Goal: Transaction & Acquisition: Book appointment/travel/reservation

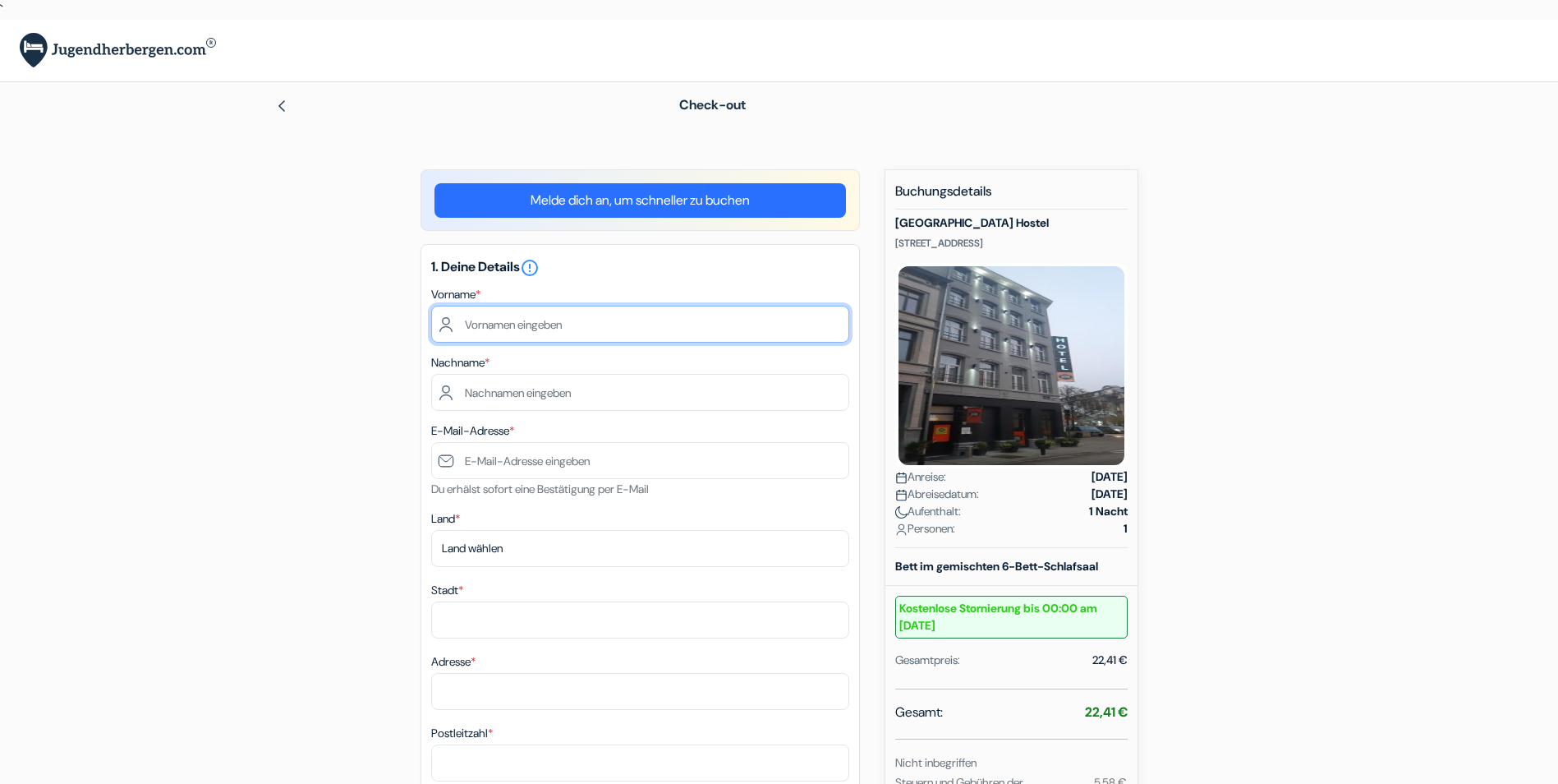
click at [567, 326] on input "text" at bounding box center [639, 324] width 418 height 37
type input "[PERSON_NAME]"
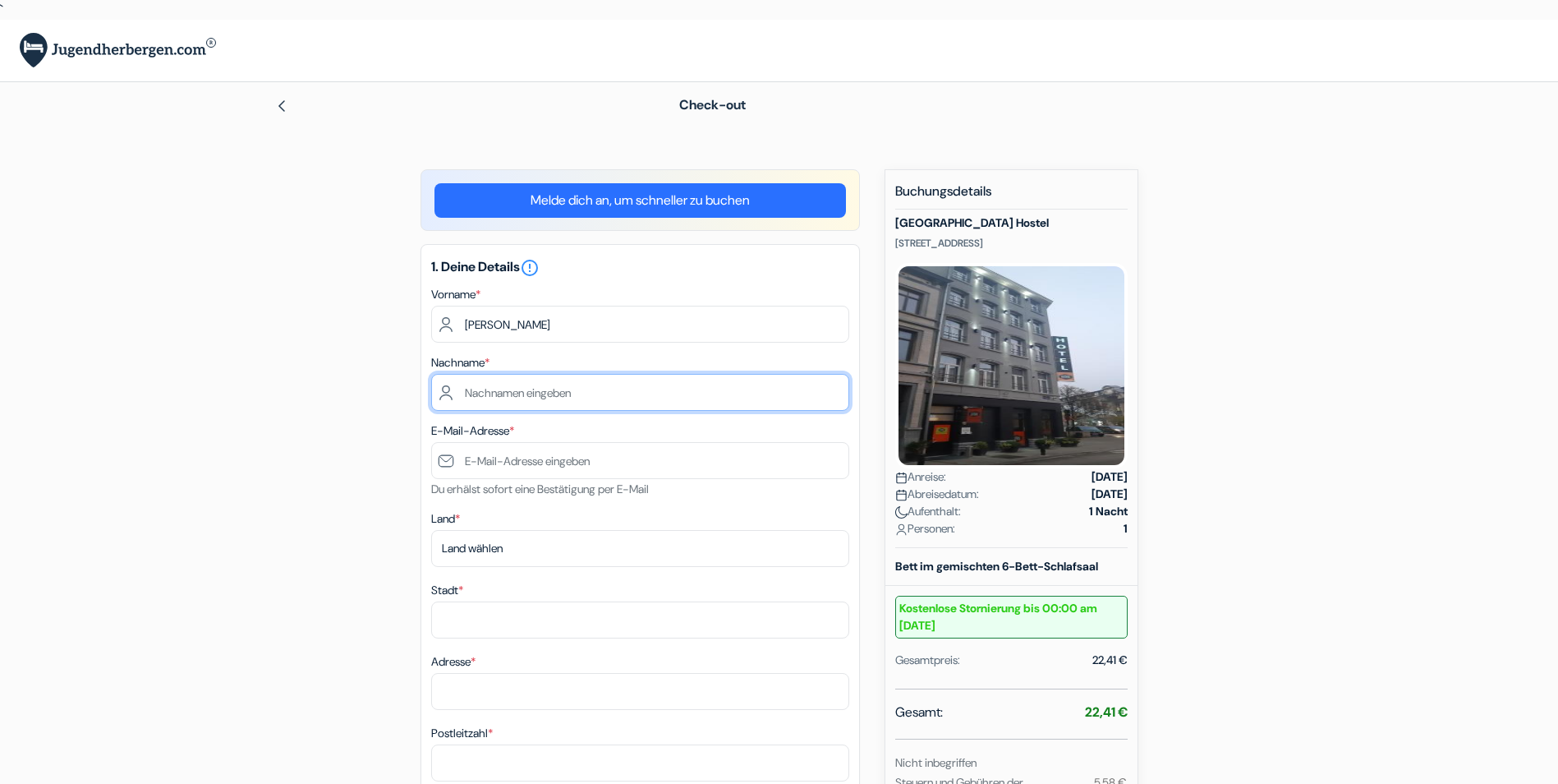
type input "Schnitzler"
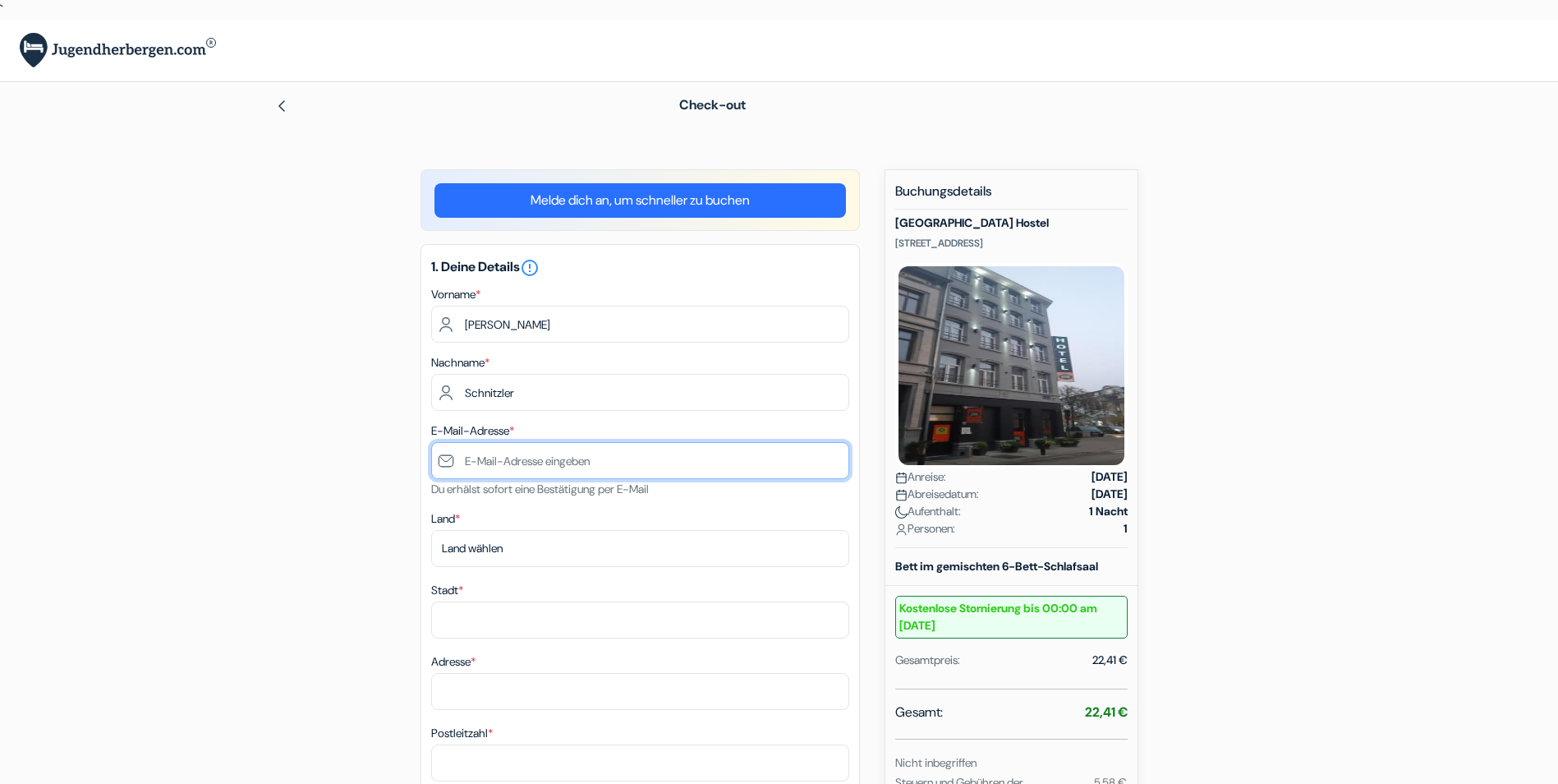
type input "[PERSON_NAME][EMAIL_ADDRESS][DOMAIN_NAME]"
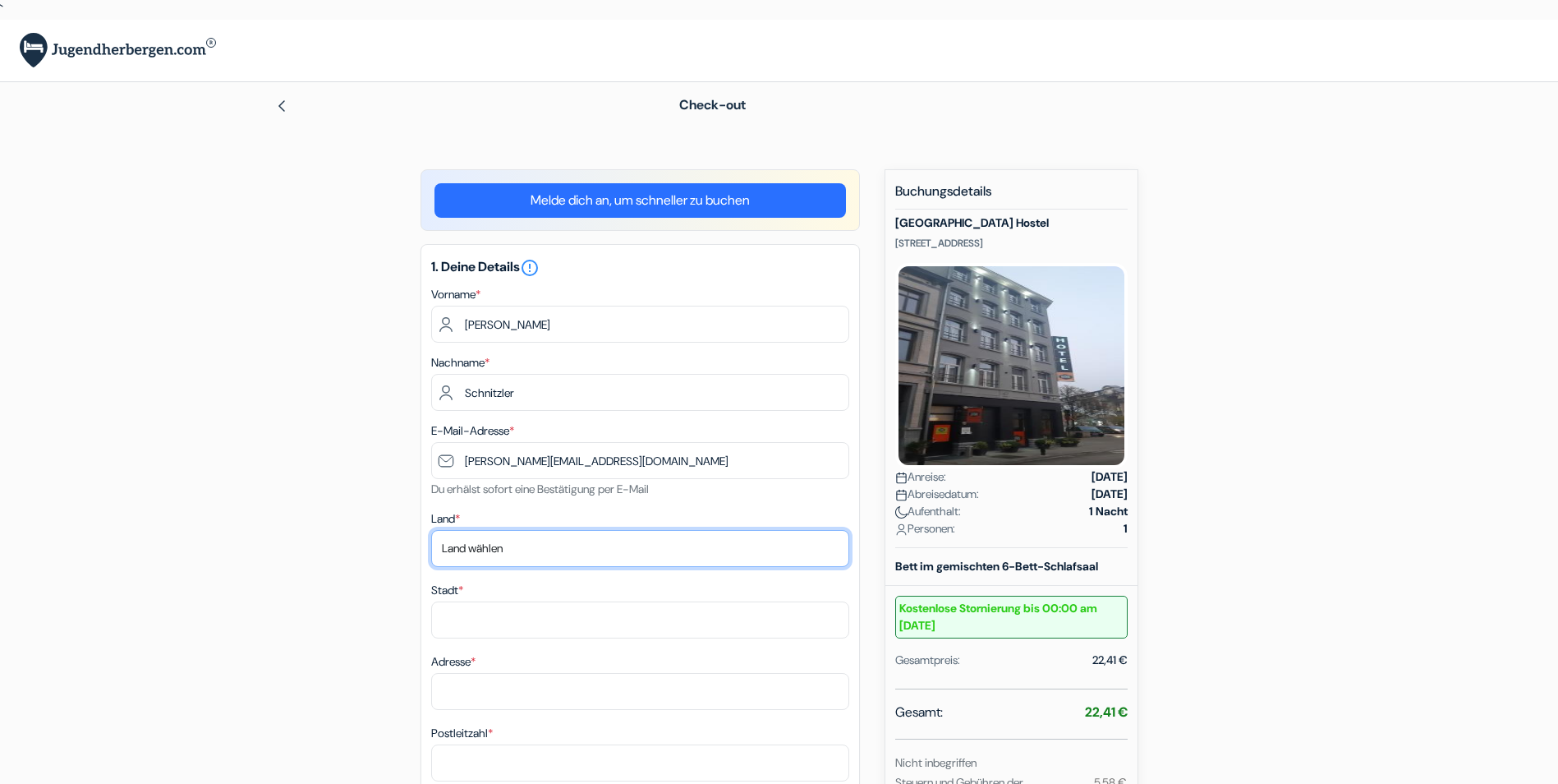
select select "at"
type input "Perchtoldsdorf"
type input "Buchenweg 32"
type input "2380"
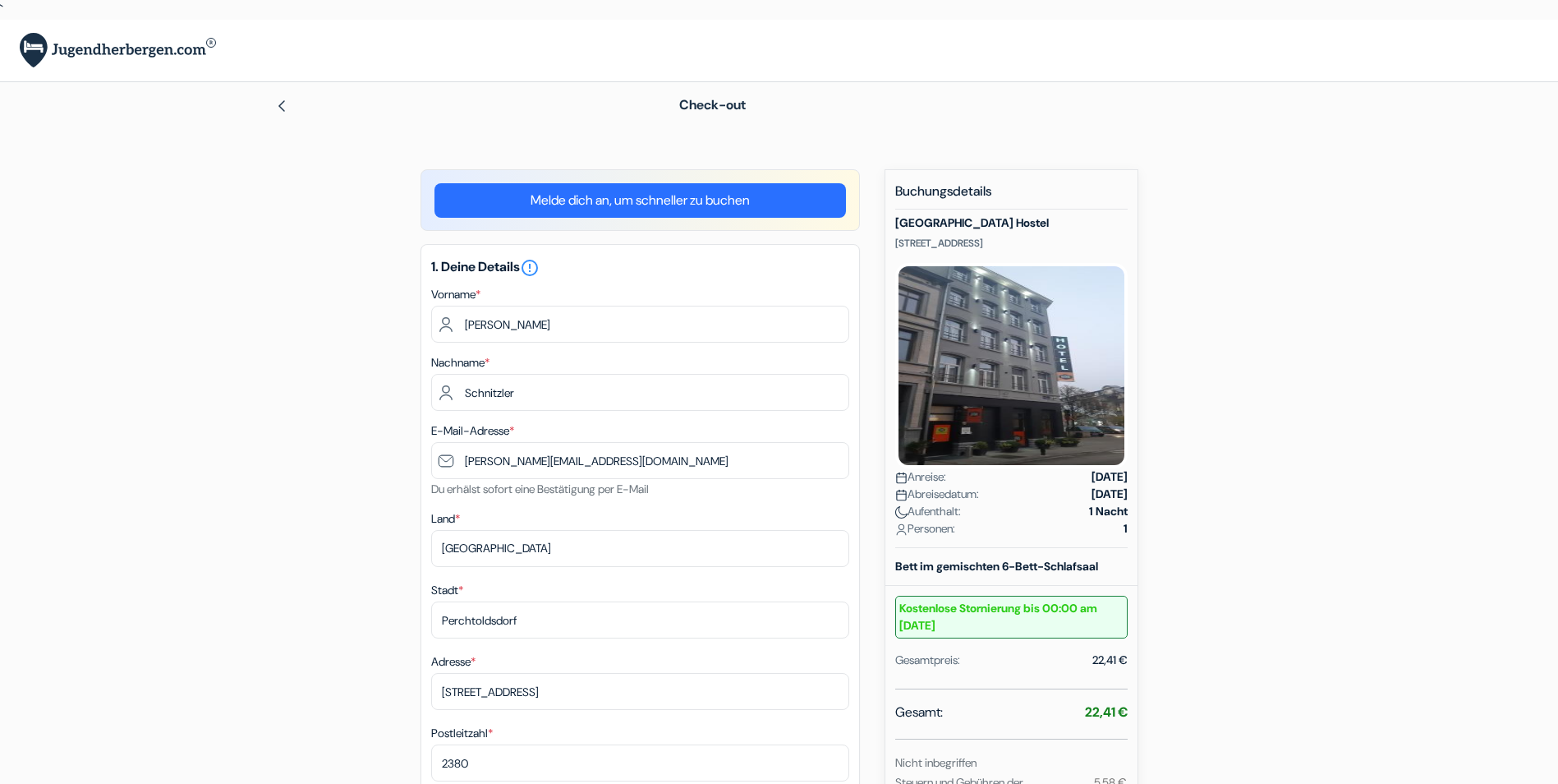
type input "06603993574"
type input "Tobias"
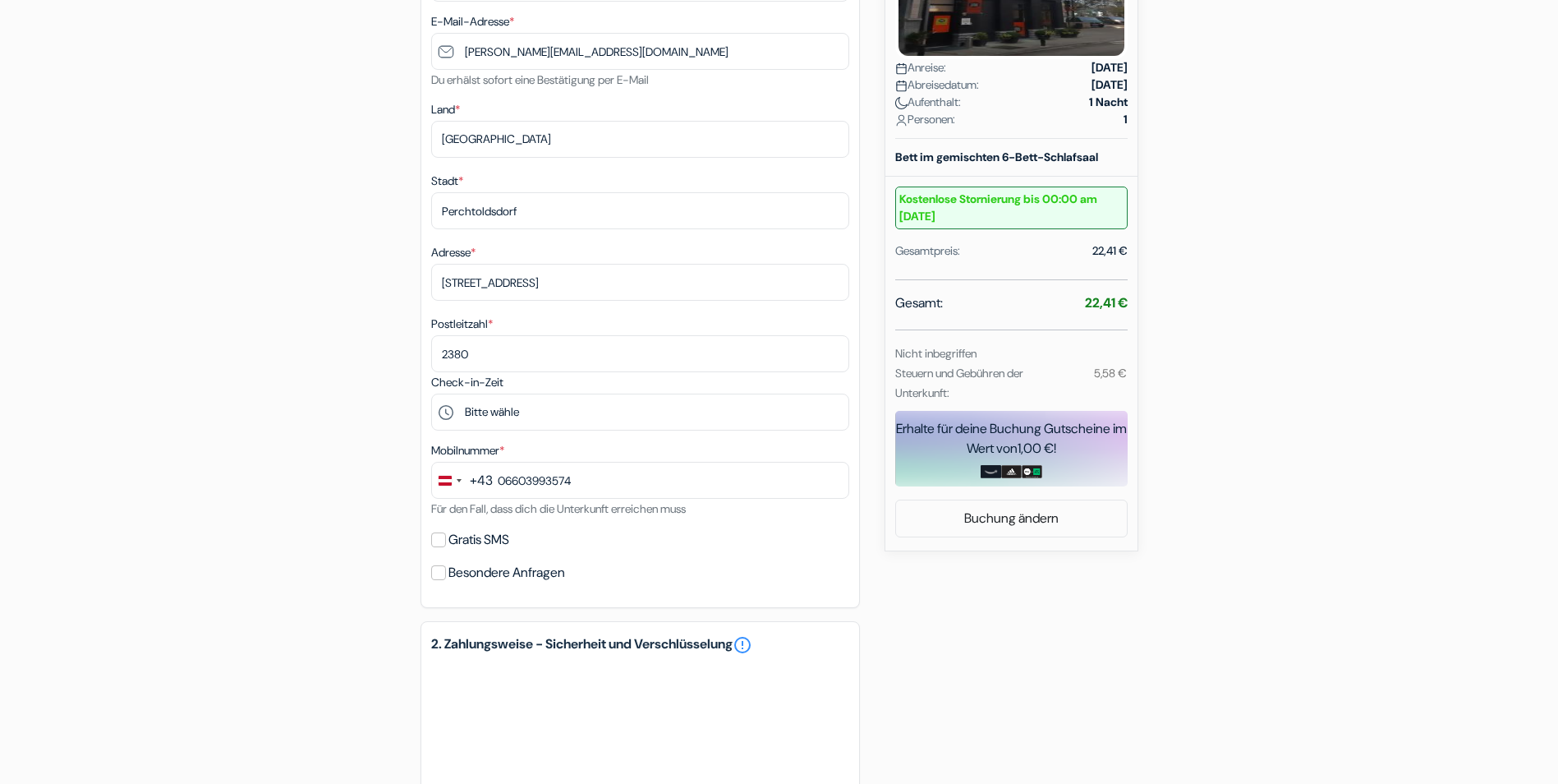
scroll to position [411, 0]
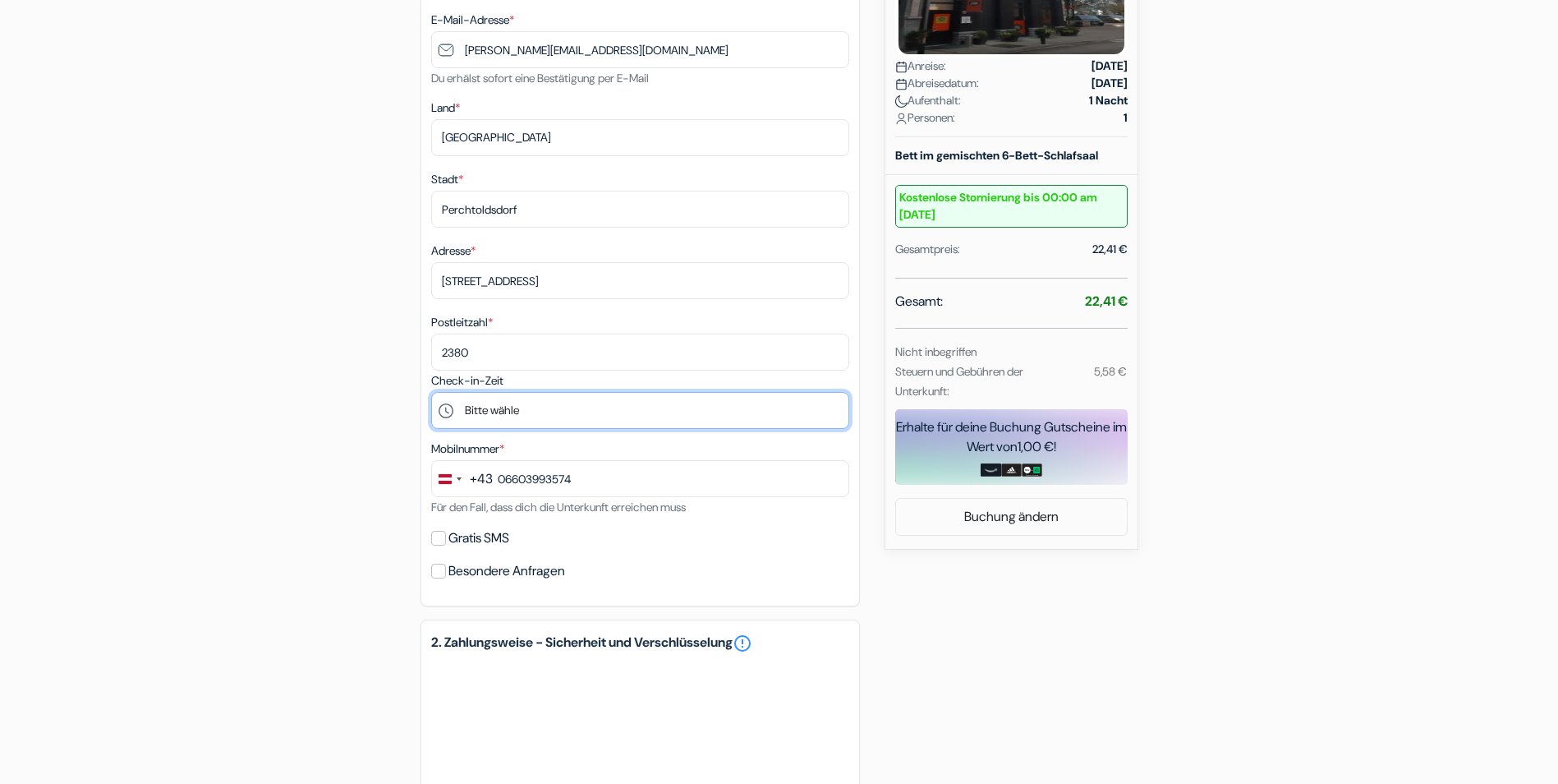
click at [574, 413] on select "Bitte wähle 15:00 16:00 17:00 18:00 19:00 20:00 21:00 22:00 23:00 0:00" at bounding box center [639, 410] width 418 height 37
select select "18"
click at [431, 392] on select "Bitte wähle 15:00 16:00 17:00 18:00 19:00 20:00 21:00 22:00 23:00 0:00" at bounding box center [639, 410] width 418 height 37
click at [438, 535] on input "Gratis SMS" at bounding box center [438, 538] width 15 height 15
checkbox input "true"
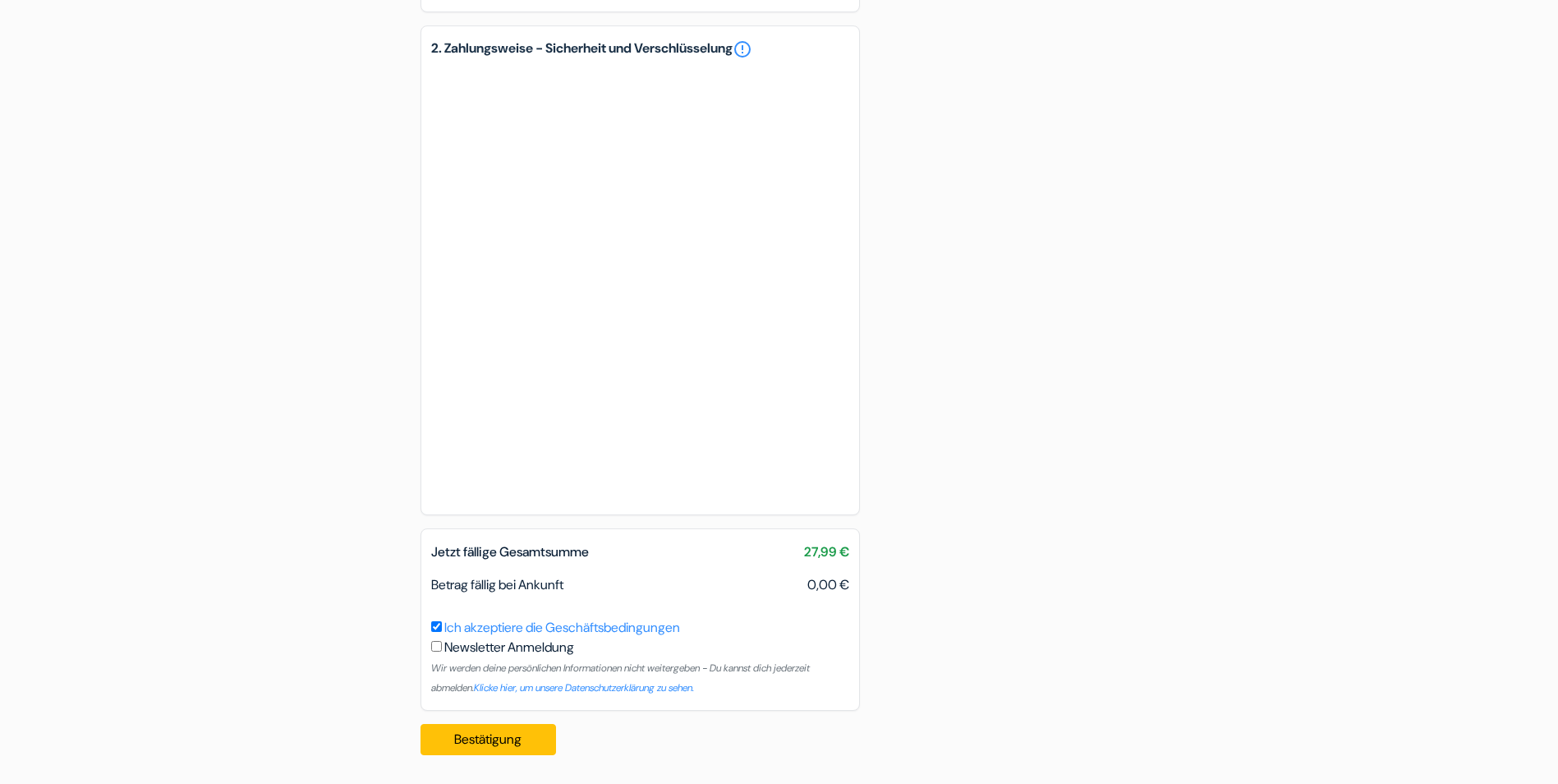
scroll to position [1052, 0]
click at [489, 734] on button "Bestätigung Loading..." at bounding box center [489, 738] width 136 height 31
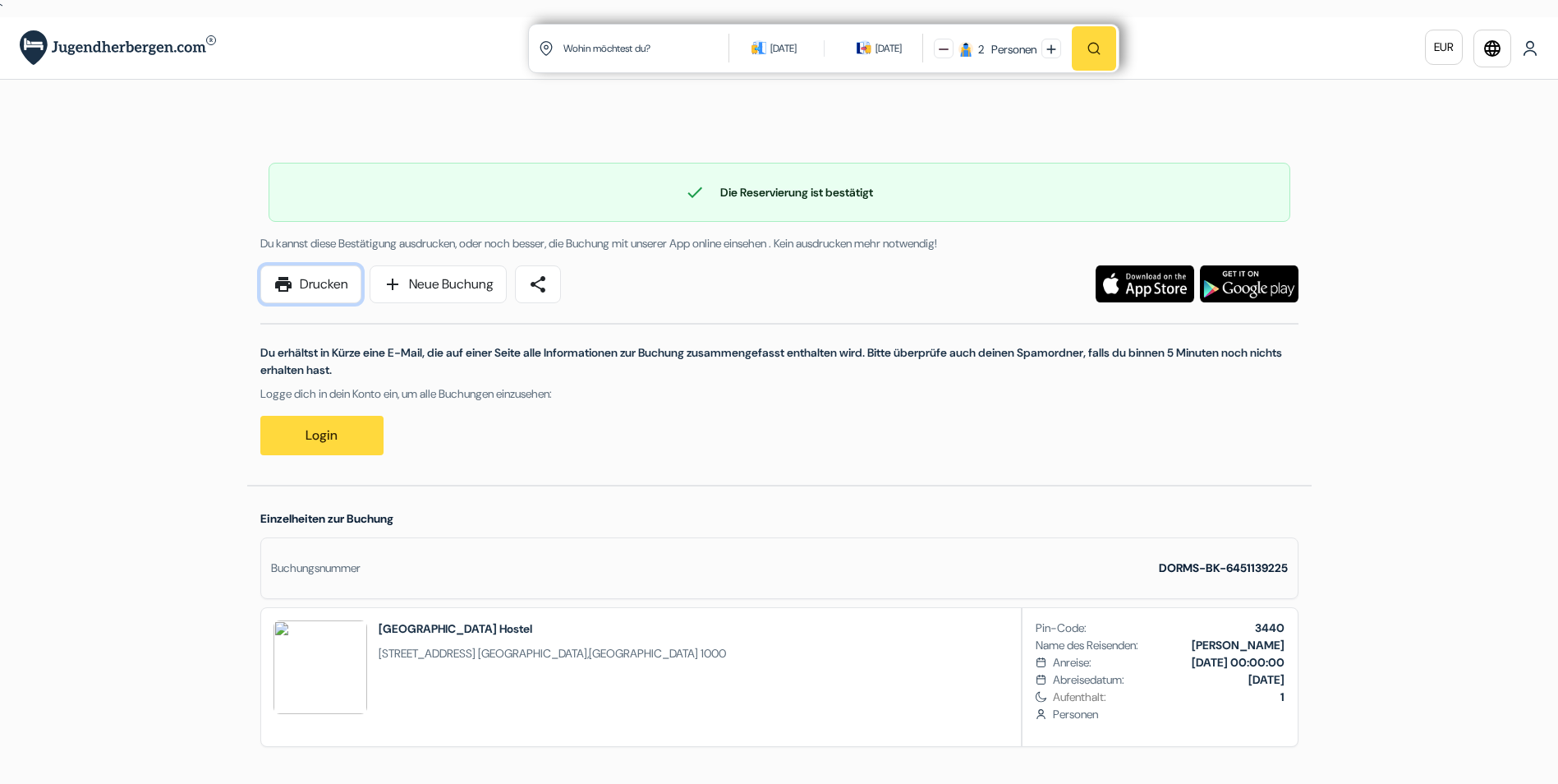
click at [312, 286] on link "print Drucken" at bounding box center [311, 284] width 101 height 37
